Goal: Task Accomplishment & Management: Use online tool/utility

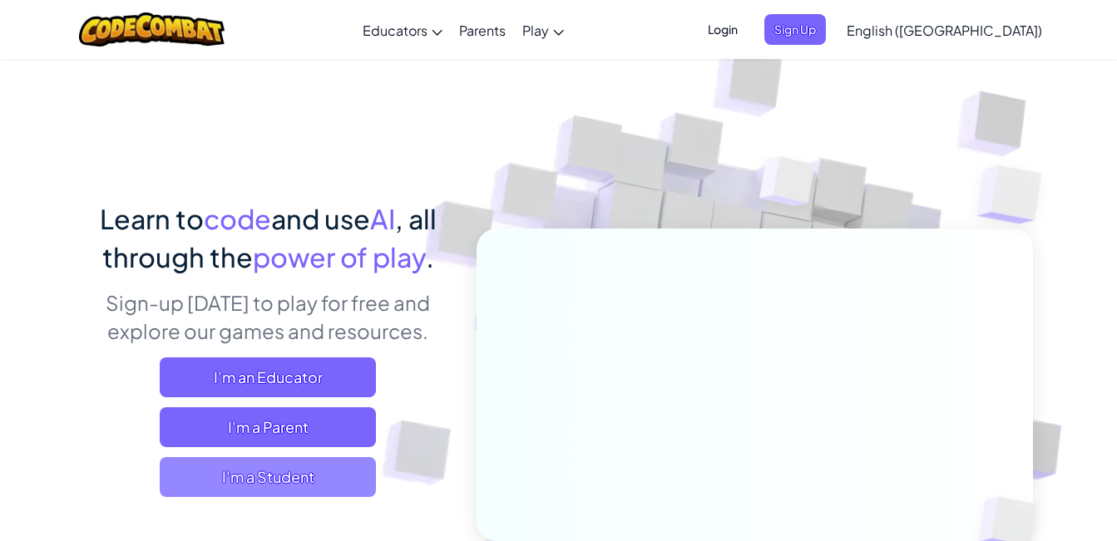
click at [269, 489] on span "I'm a Student" at bounding box center [268, 477] width 216 height 40
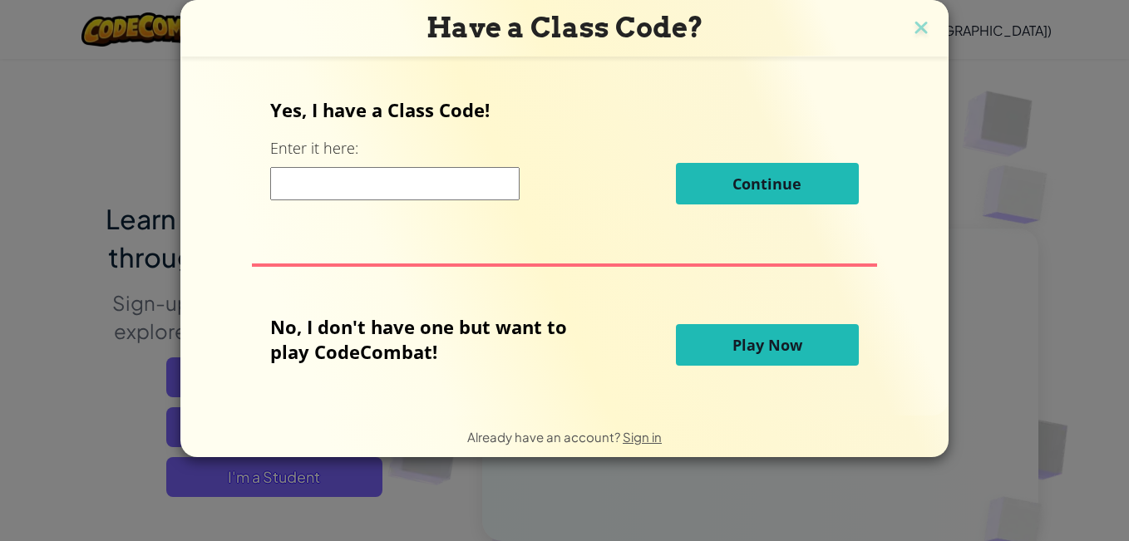
click at [826, 353] on button "Play Now" at bounding box center [767, 345] width 183 height 42
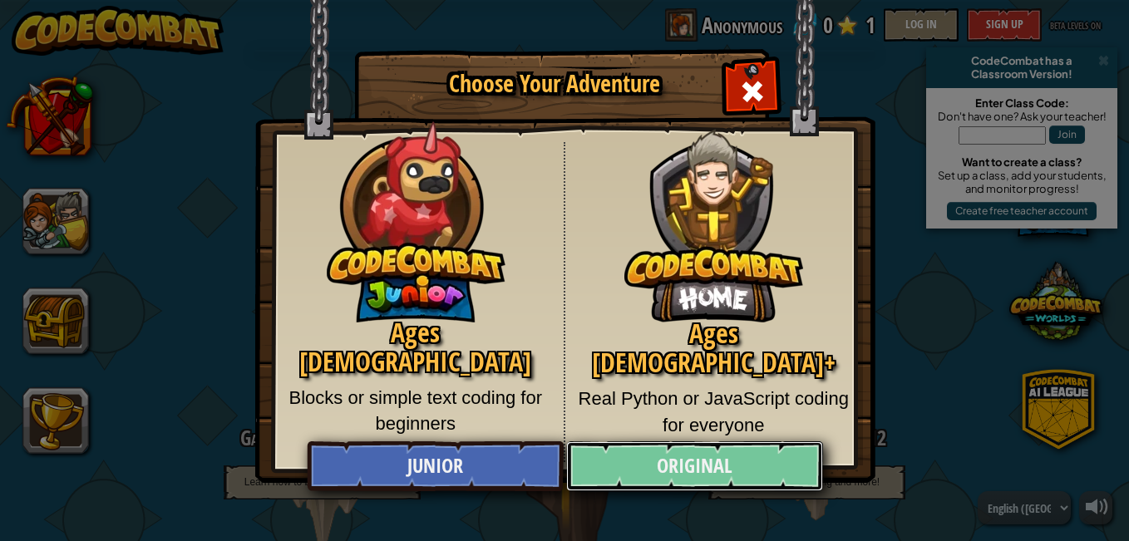
click at [669, 459] on link "Original" at bounding box center [694, 467] width 256 height 50
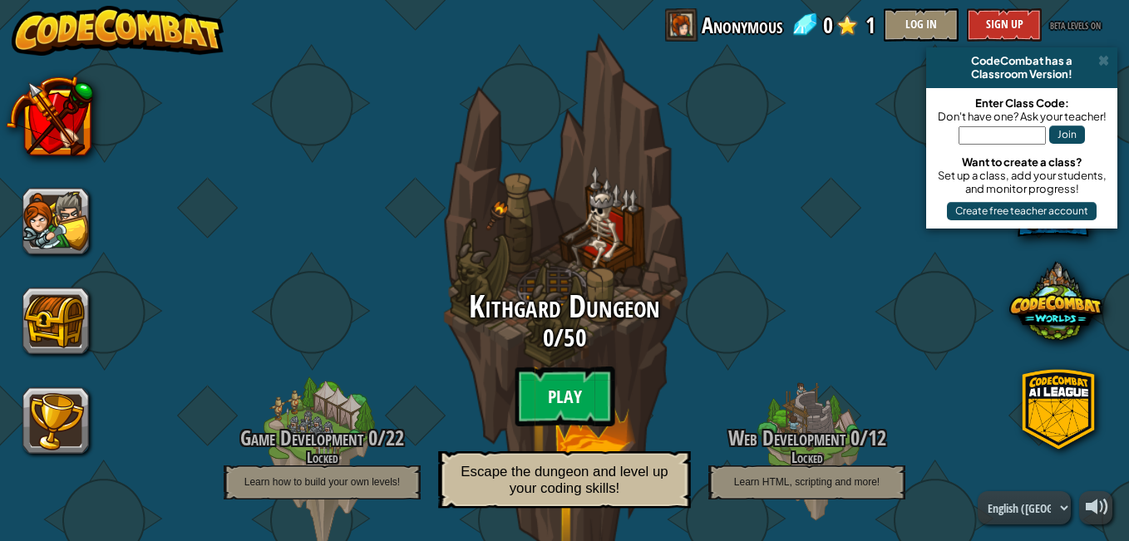
click at [555, 379] on btn "Play" at bounding box center [565, 397] width 100 height 60
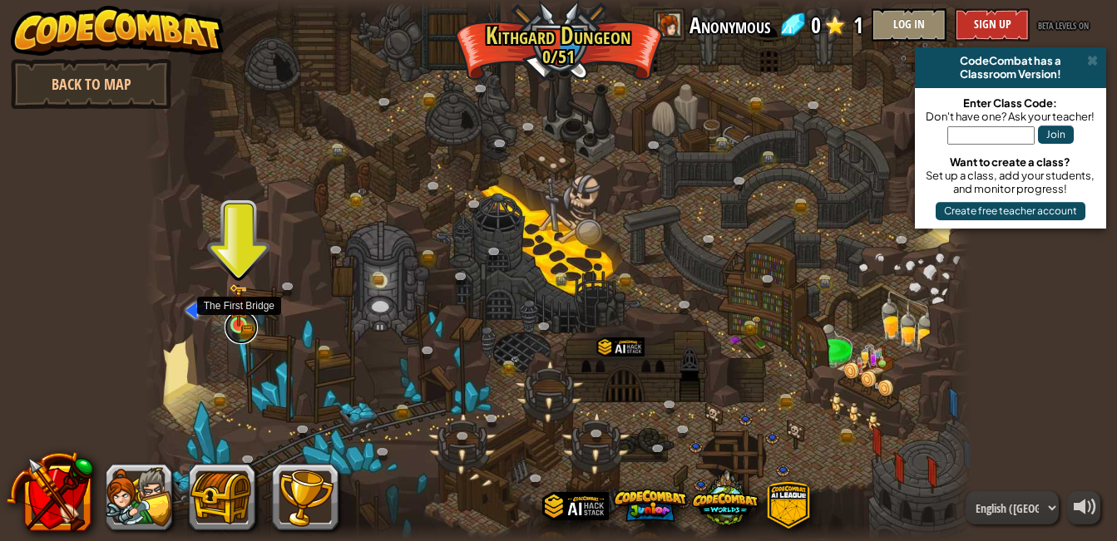
click at [229, 332] on link at bounding box center [240, 327] width 33 height 33
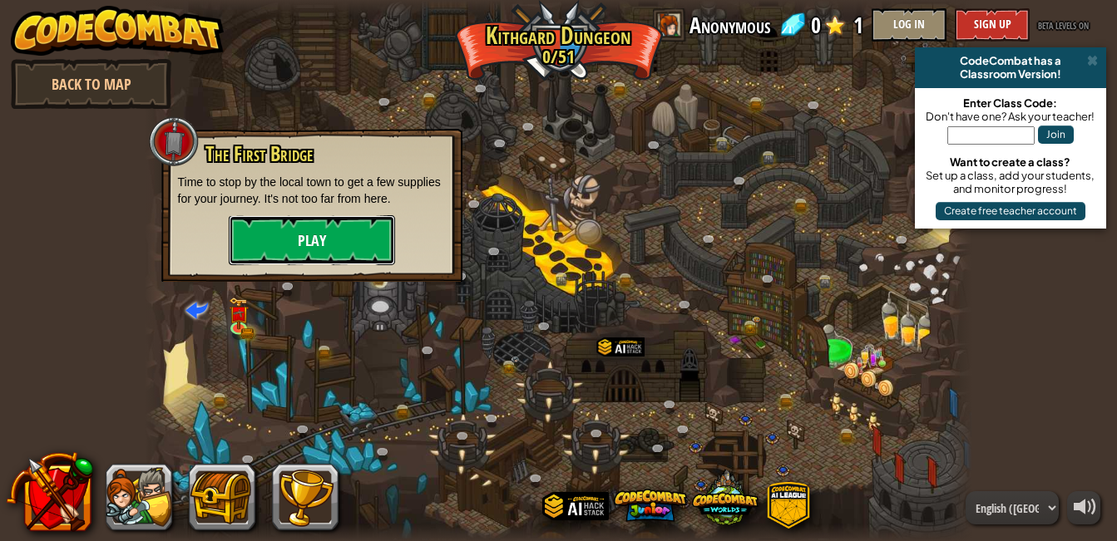
click at [359, 222] on button "Play" at bounding box center [312, 240] width 166 height 50
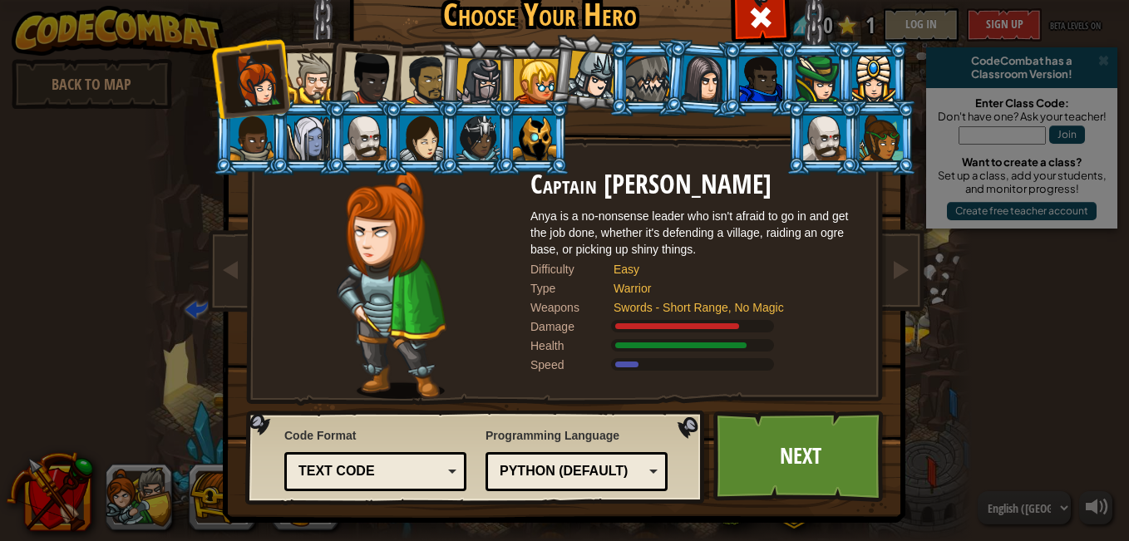
click at [405, 80] on div at bounding box center [426, 81] width 52 height 52
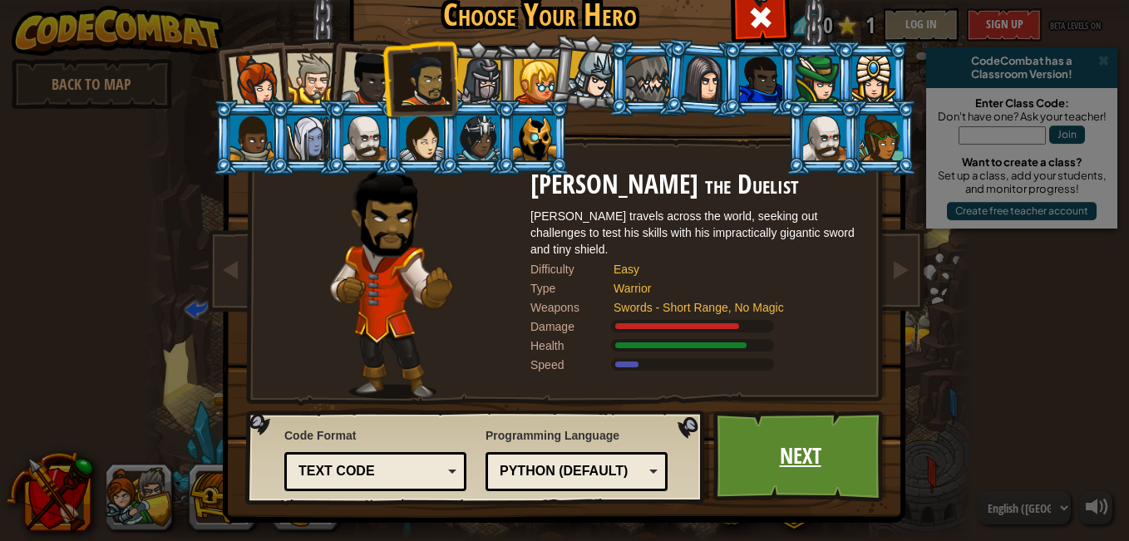
click at [832, 468] on link "Next" at bounding box center [800, 456] width 174 height 91
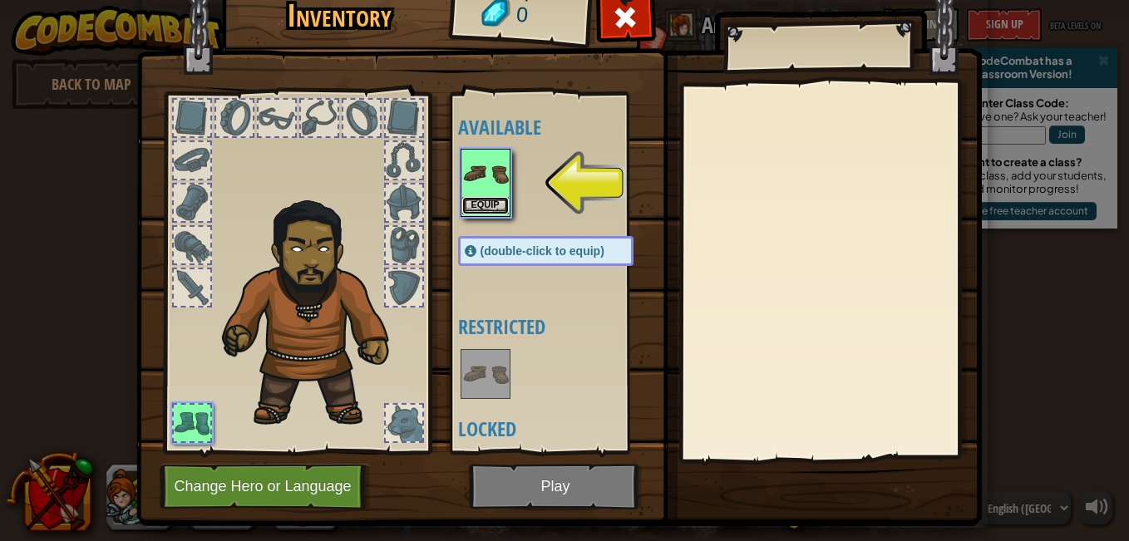
click at [475, 200] on button "Equip" at bounding box center [485, 205] width 47 height 17
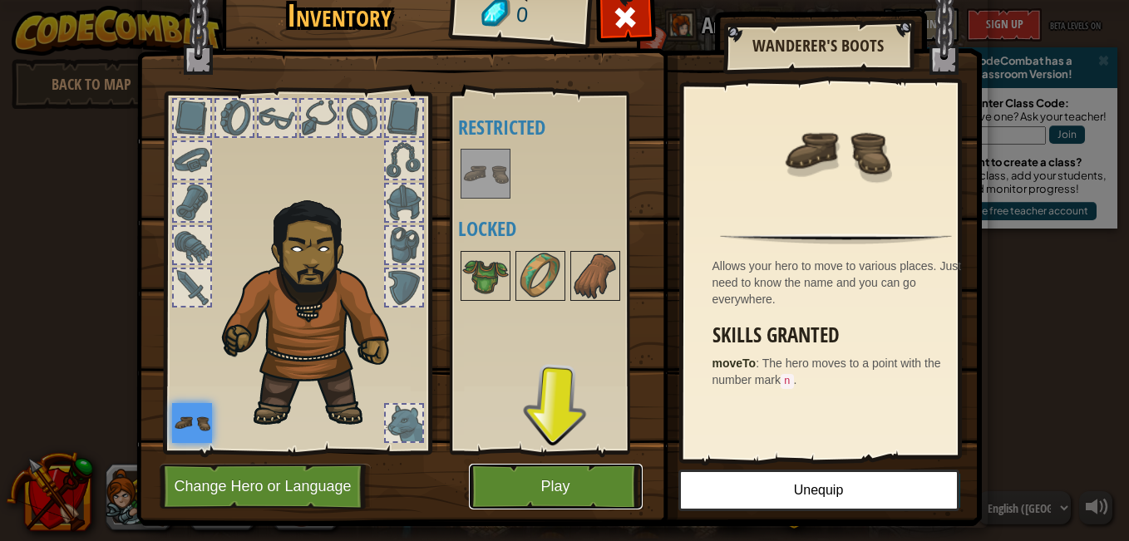
click at [589, 487] on button "Play" at bounding box center [556, 487] width 174 height 46
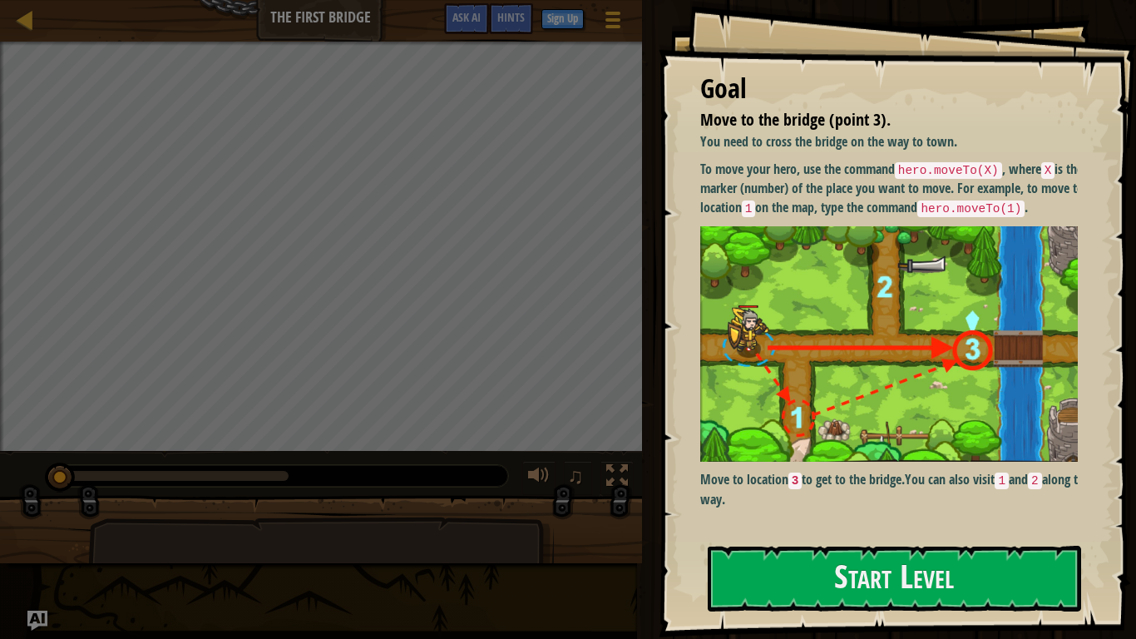
click at [905, 294] on img at bounding box center [895, 344] width 390 height 236
click at [859, 540] on button "Start Level" at bounding box center [894, 578] width 373 height 66
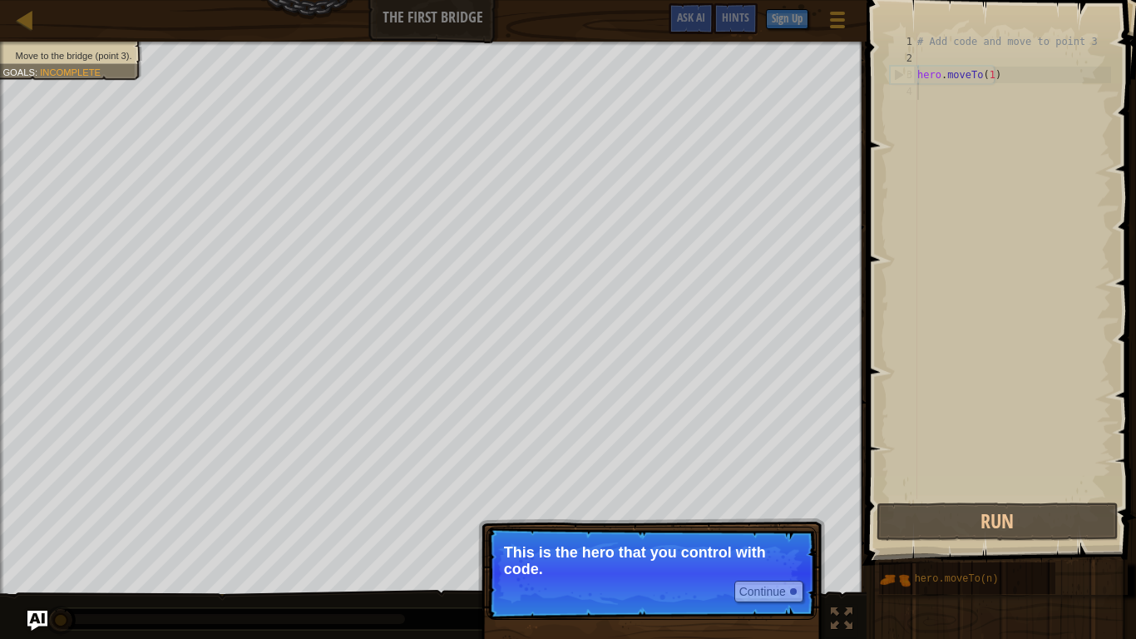
click at [570, 540] on p "Continue This is the hero that you control with code." at bounding box center [651, 572] width 330 height 93
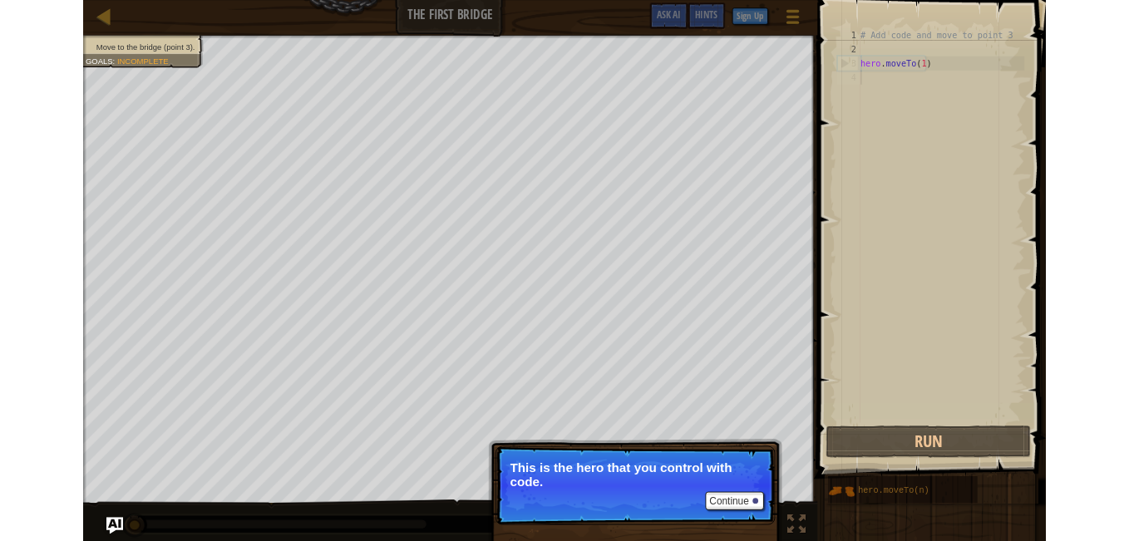
scroll to position [7, 0]
